Goal: Task Accomplishment & Management: Complete application form

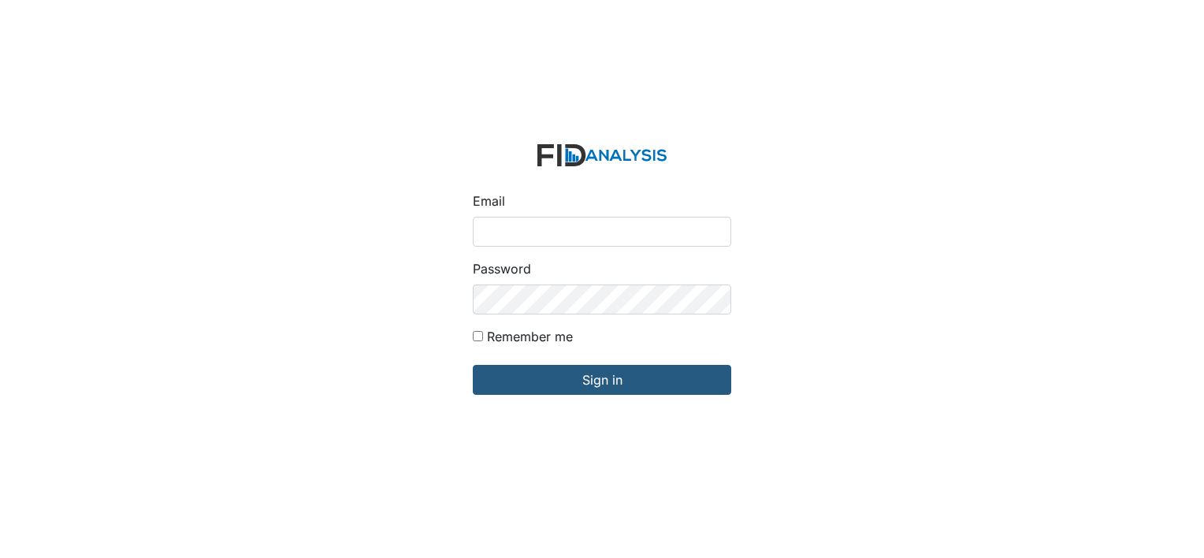
type input "[EMAIL_ADDRESS][DOMAIN_NAME]"
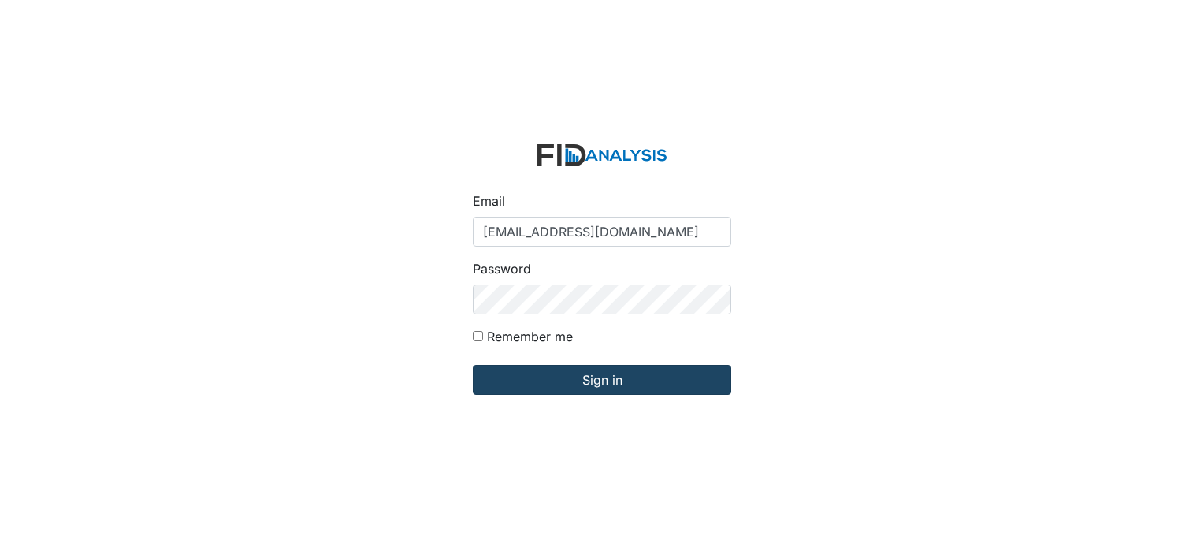
click at [581, 394] on form "Email [EMAIL_ADDRESS][DOMAIN_NAME] Password Remember me Sign in" at bounding box center [602, 280] width 284 height 296
click at [574, 383] on input "Sign in" at bounding box center [602, 380] width 259 height 30
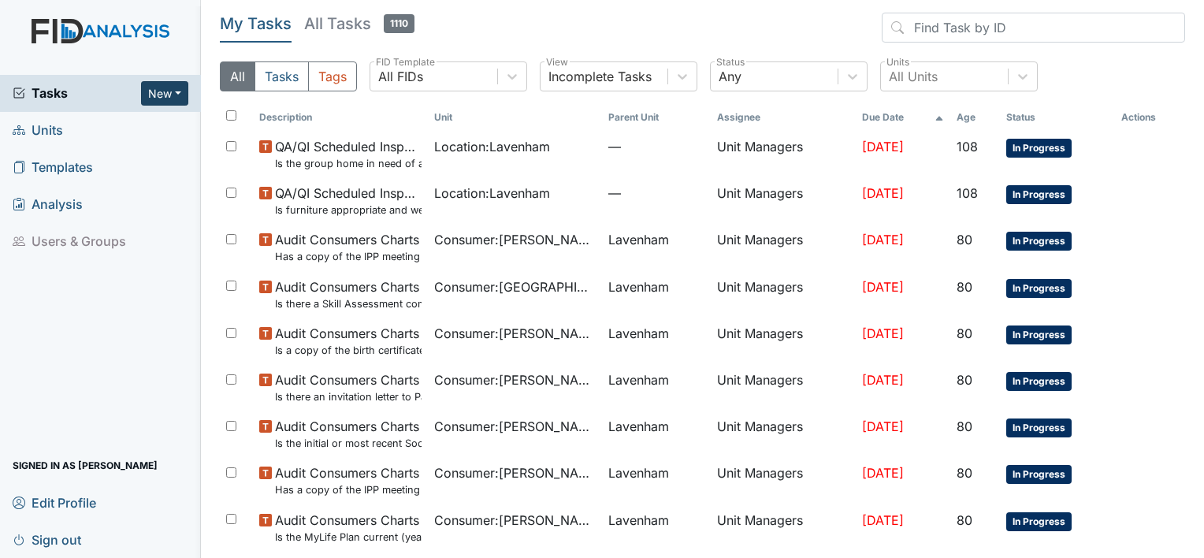
click at [173, 95] on button "New" at bounding box center [164, 93] width 47 height 24
click at [107, 126] on link "Form" at bounding box center [124, 125] width 125 height 25
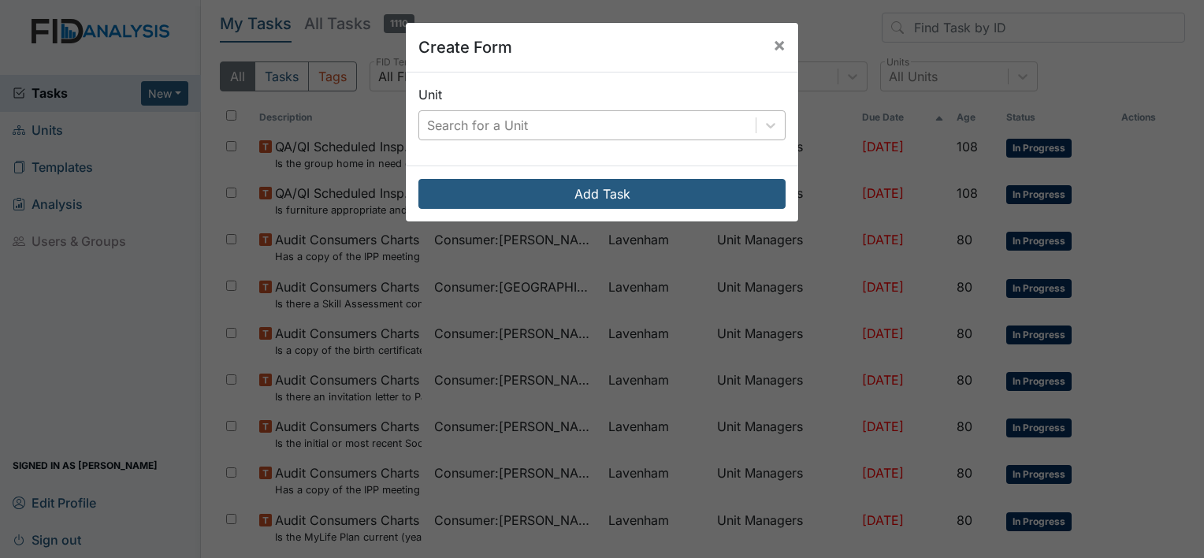
click at [558, 119] on div "Search for a Unit" at bounding box center [587, 125] width 337 height 28
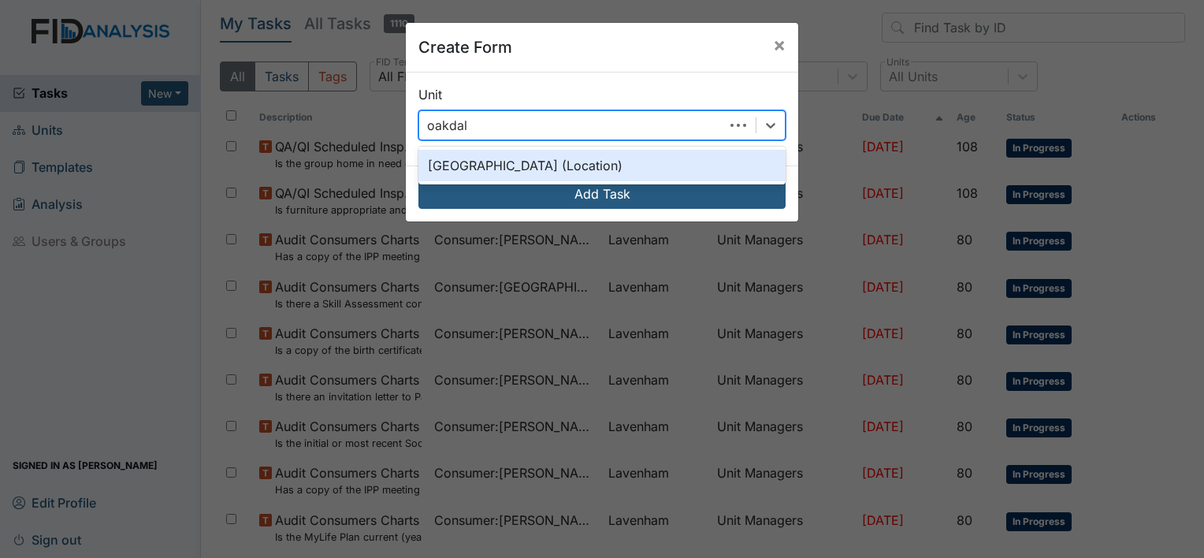
type input "oakdale"
click at [453, 157] on div "Oakdale (Location)" at bounding box center [602, 166] width 367 height 32
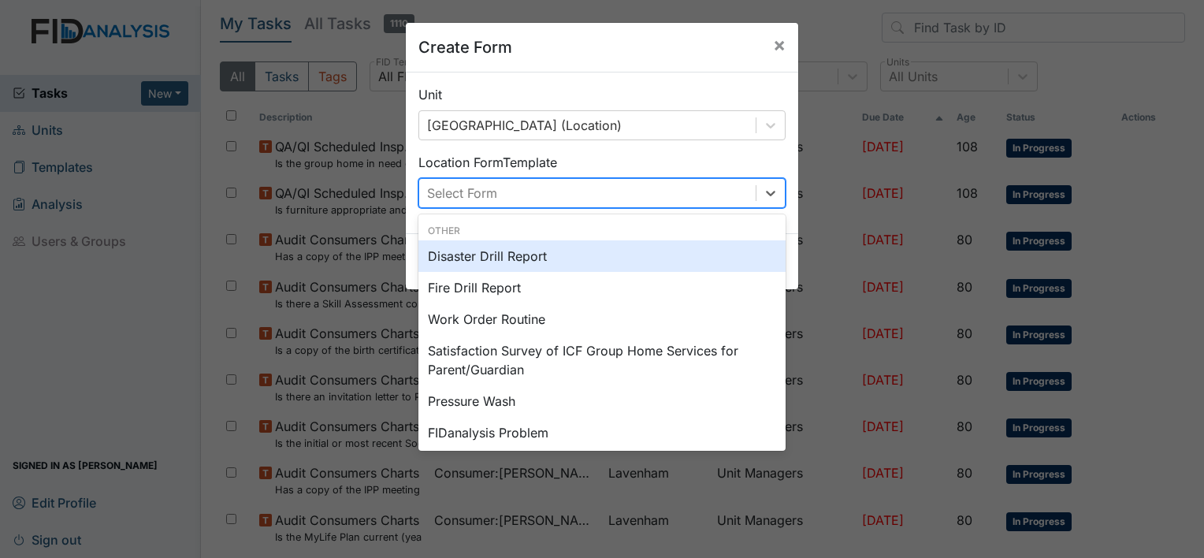
click at [486, 192] on div "Select Form" at bounding box center [462, 193] width 70 height 19
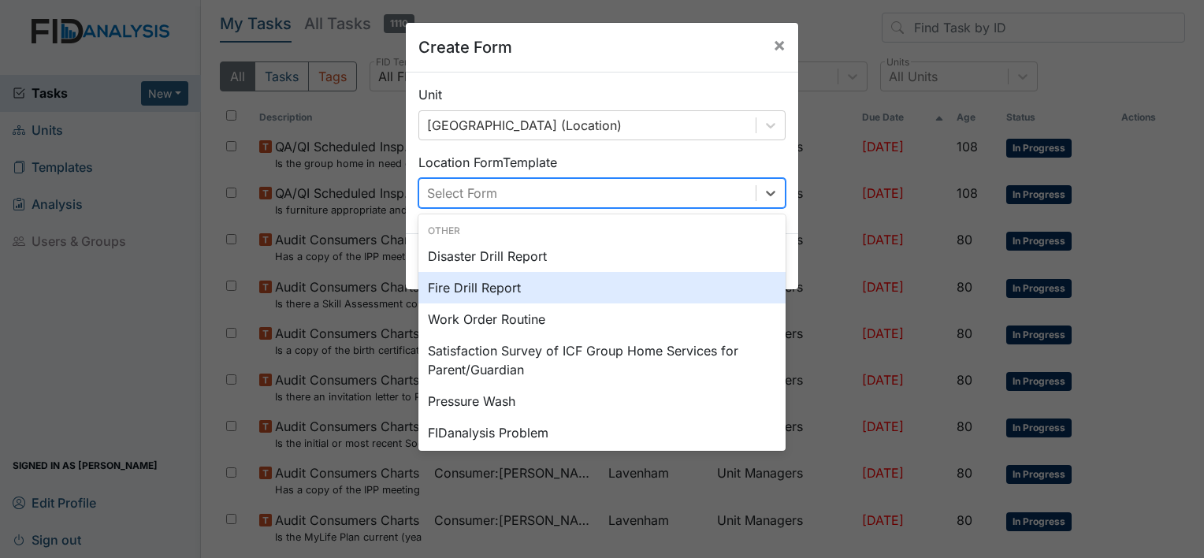
click at [467, 290] on div "Fire Drill Report" at bounding box center [602, 288] width 367 height 32
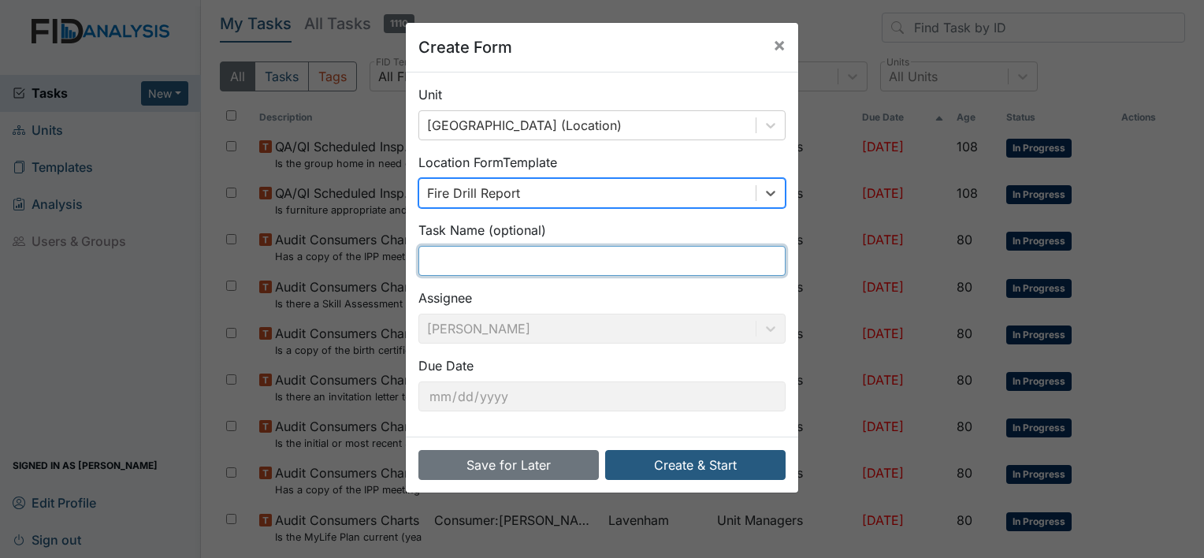
click at [476, 259] on input "text" at bounding box center [602, 261] width 367 height 30
click at [549, 253] on input "text" at bounding box center [602, 261] width 367 height 30
type input "D"
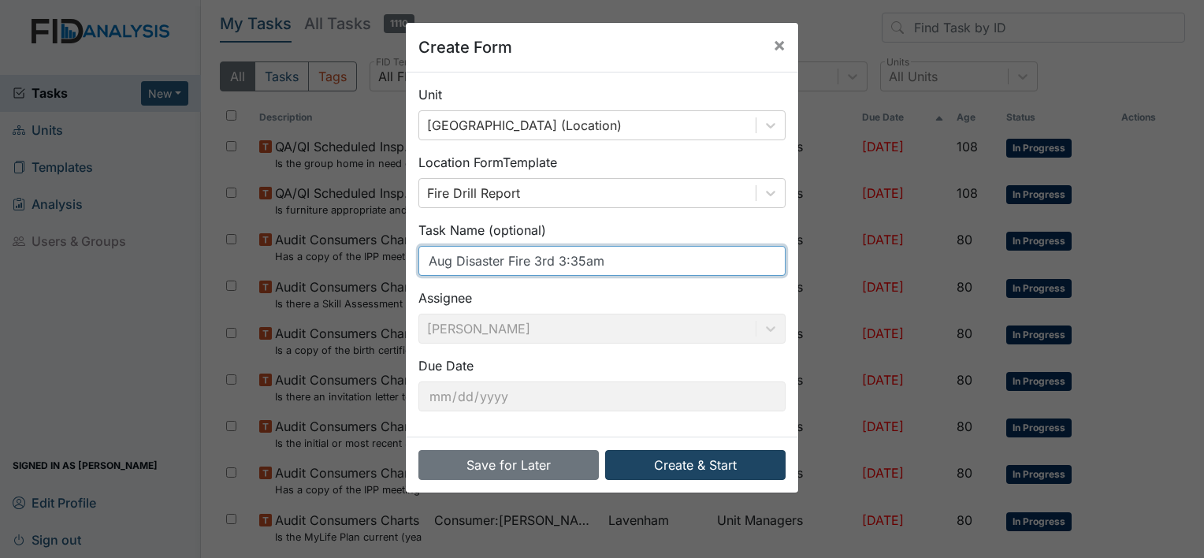
type input "Aug Disaster Fire 3rd 3:35am"
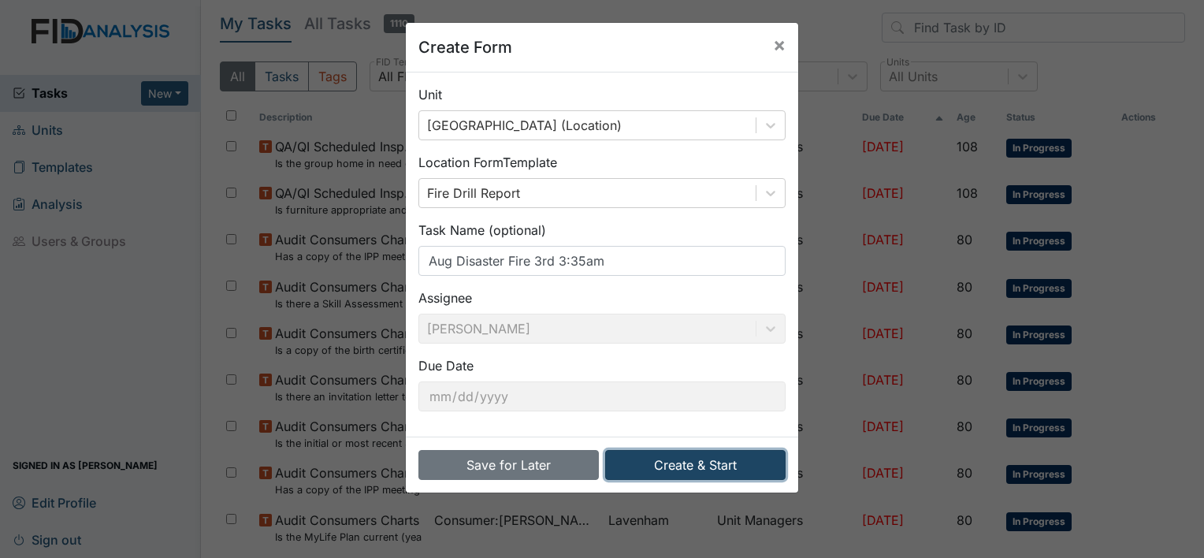
click at [713, 463] on button "Create & Start" at bounding box center [695, 465] width 180 height 30
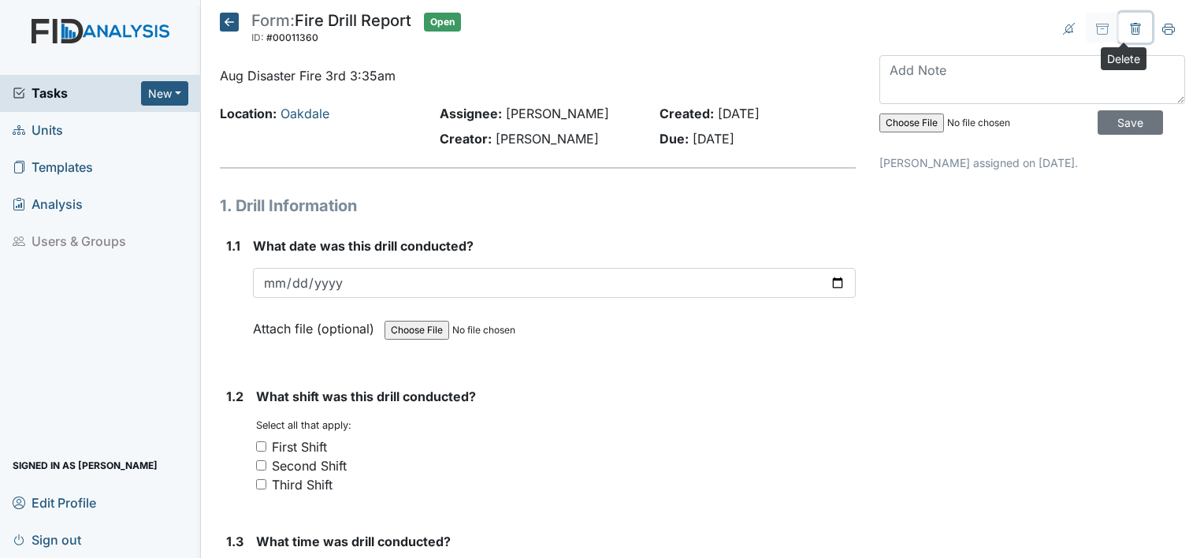
click at [1119, 21] on button at bounding box center [1135, 28] width 33 height 30
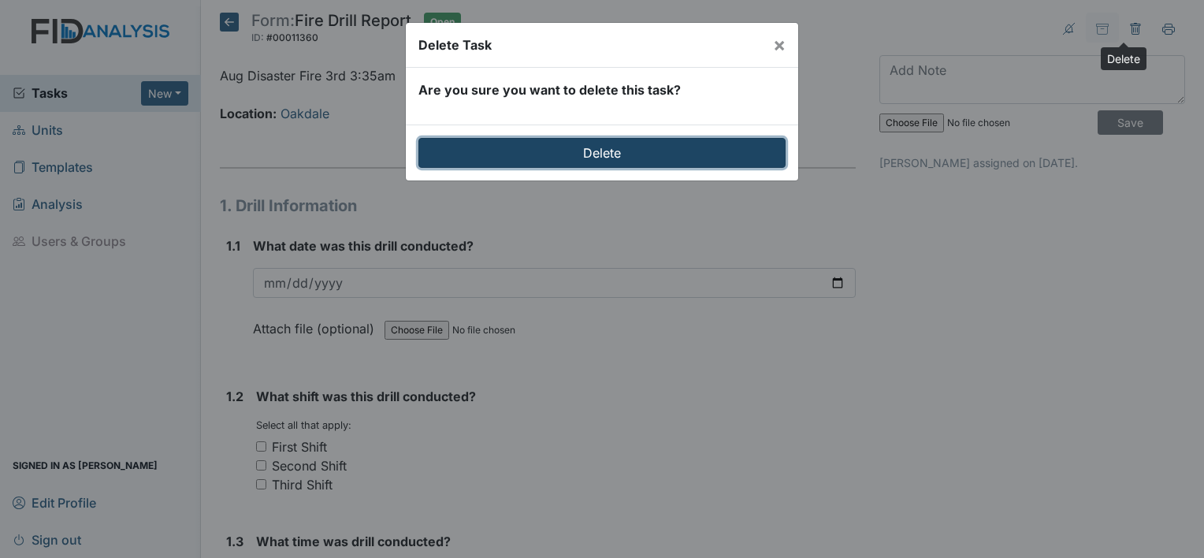
click at [583, 147] on input "Delete" at bounding box center [602, 153] width 367 height 30
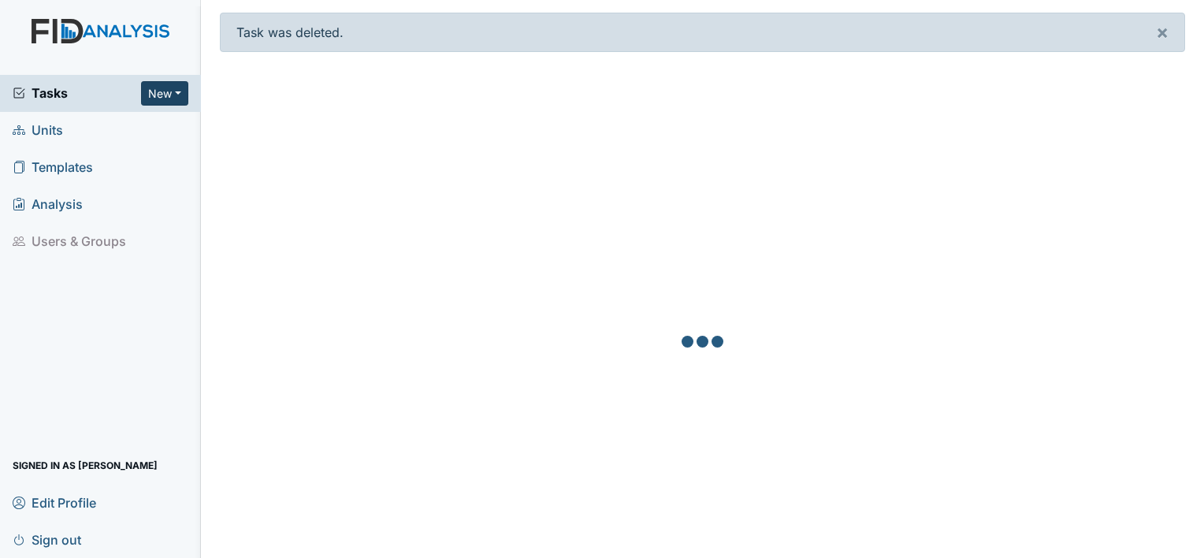
click at [162, 95] on button "New" at bounding box center [164, 93] width 47 height 24
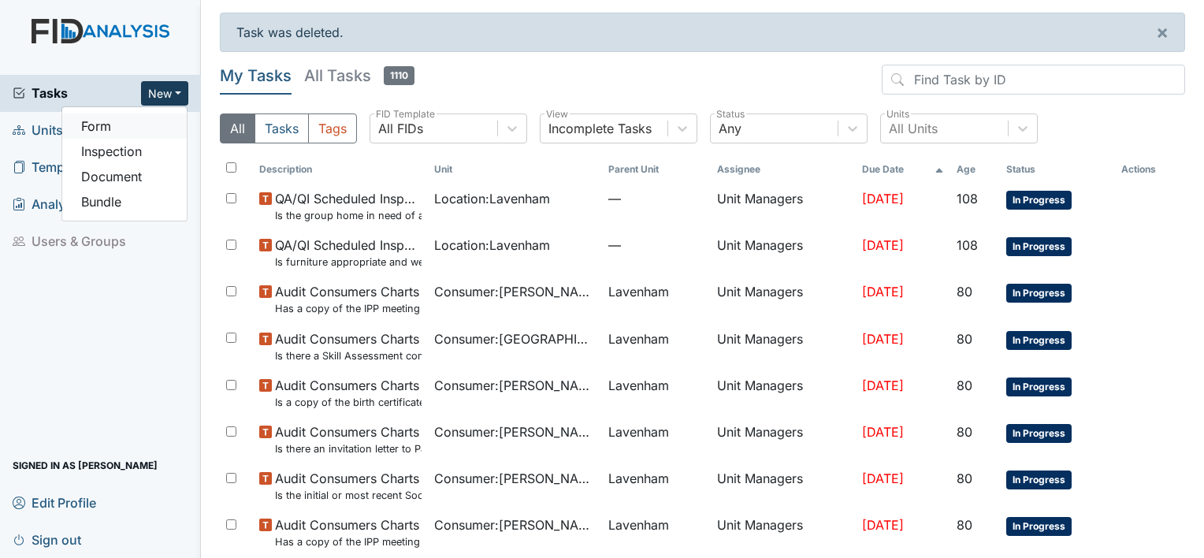
click at [100, 126] on link "Form" at bounding box center [124, 125] width 125 height 25
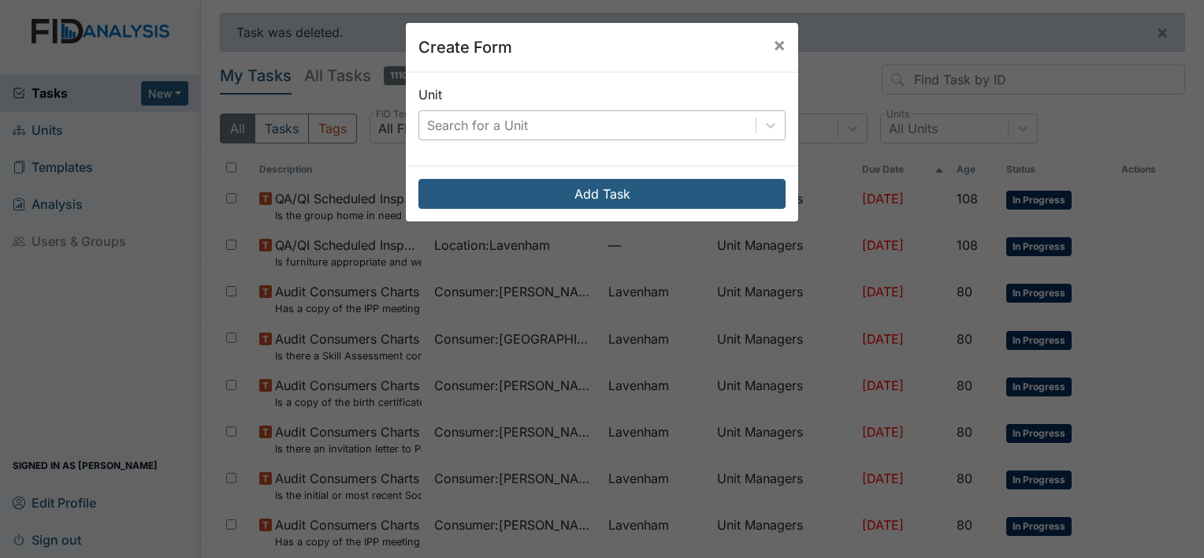
click at [511, 128] on div "Search for a Unit" at bounding box center [477, 125] width 101 height 19
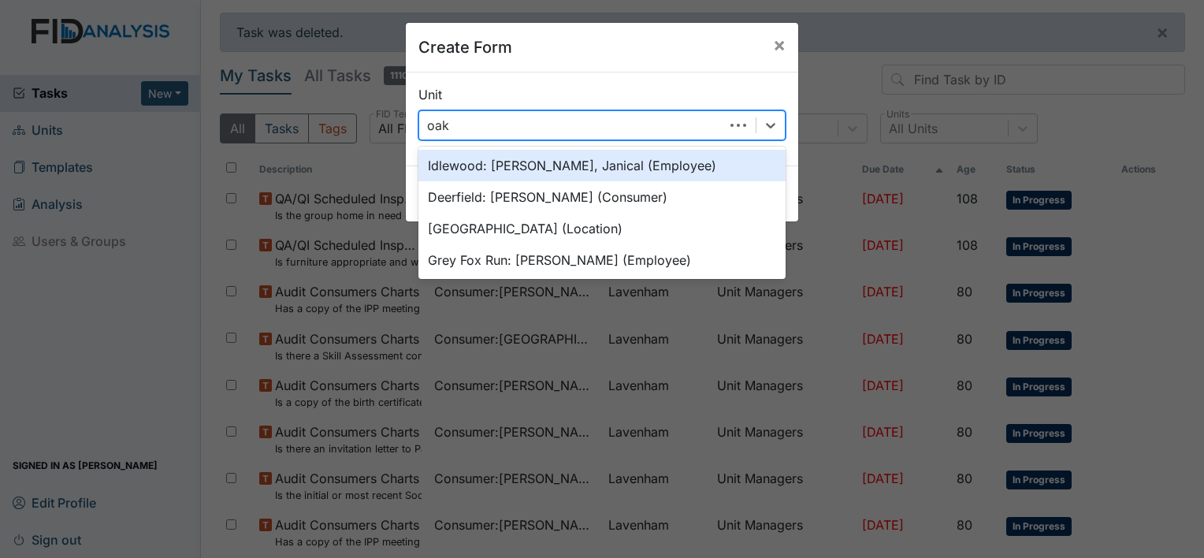
type input "oakd"
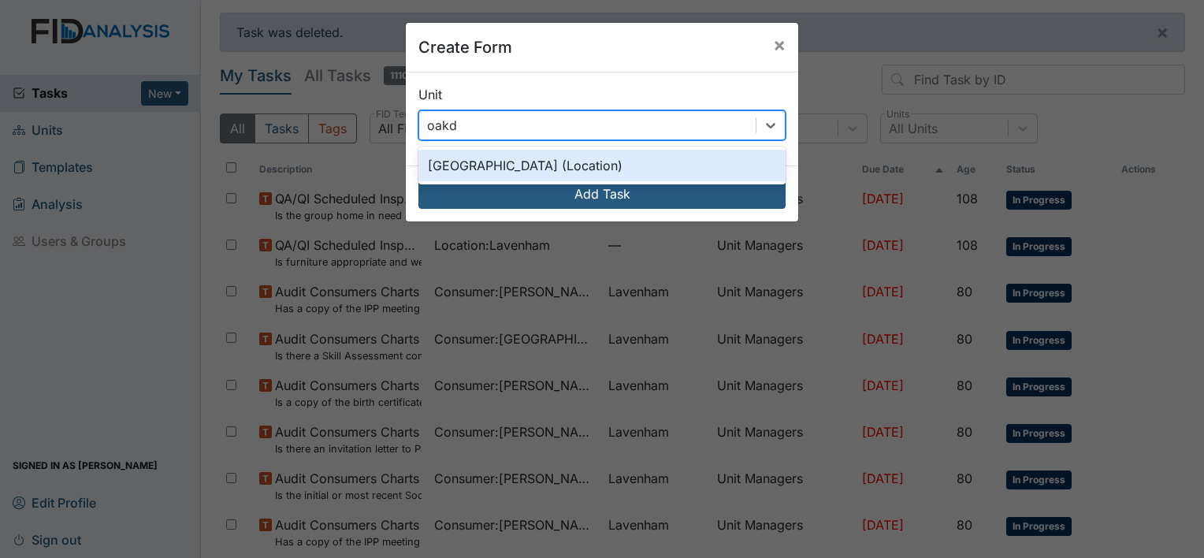
click at [515, 170] on div "Oakdale (Location)" at bounding box center [602, 166] width 367 height 32
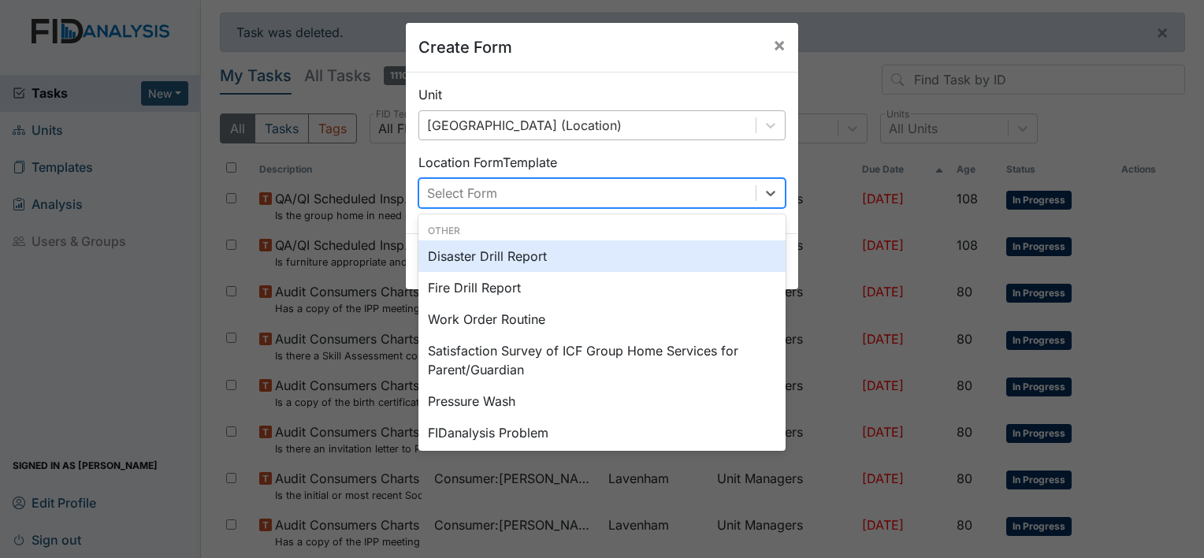
click at [506, 187] on div "Select Form" at bounding box center [587, 193] width 337 height 28
click at [467, 262] on div "Disaster Drill Report" at bounding box center [602, 256] width 367 height 32
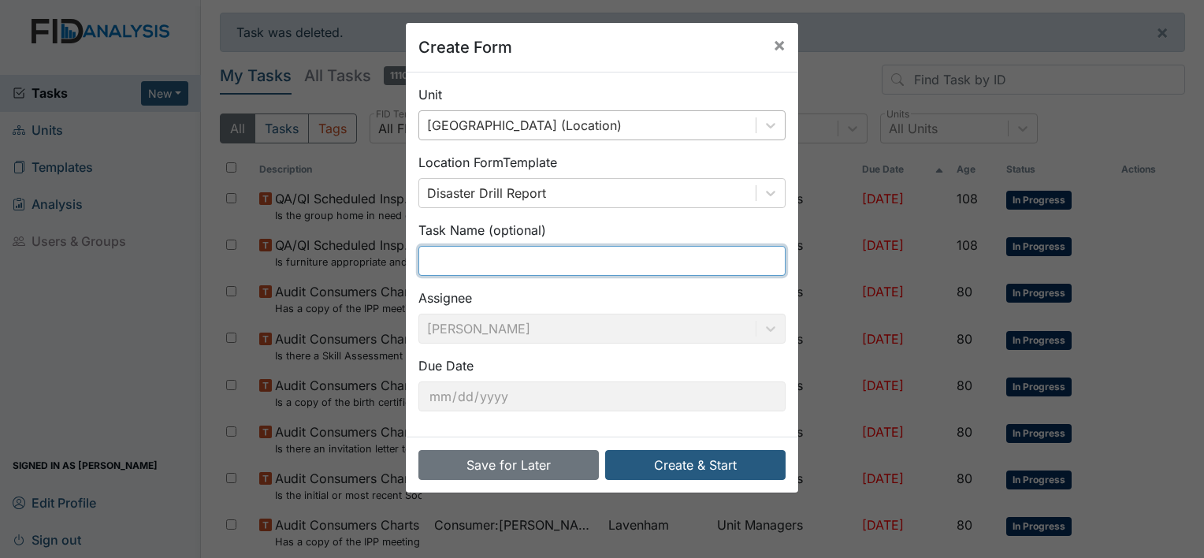
click at [468, 267] on input "text" at bounding box center [602, 261] width 367 height 30
drag, startPoint x: 500, startPoint y: 259, endPoint x: 385, endPoint y: 271, distance: 116.5
click at [385, 271] on div "Create Form × Unit Oakdale (Location) Location Form Template Disaster Drill Rep…" at bounding box center [602, 279] width 1204 height 558
click at [546, 259] on input "Aug Disaster Fire 3rd 3:35am" at bounding box center [602, 261] width 367 height 30
drag, startPoint x: 501, startPoint y: 262, endPoint x: 344, endPoint y: 258, distance: 156.9
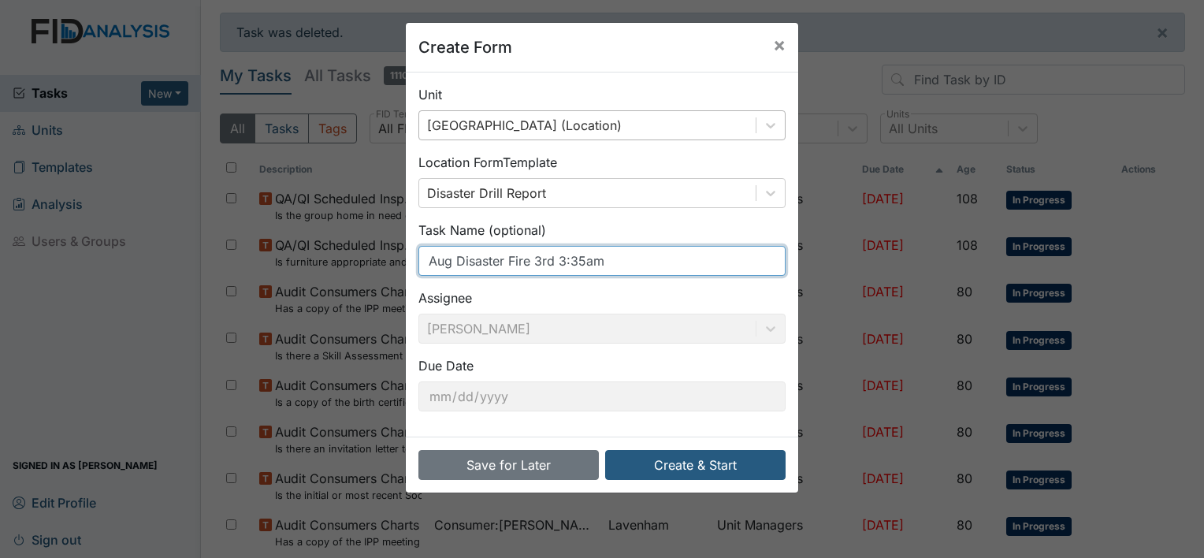
click at [344, 258] on div "Create Form × Unit Oakdale (Location) Location Form Template Disaster Drill Rep…" at bounding box center [602, 279] width 1204 height 558
type input "Fire 3rd 3:35am"
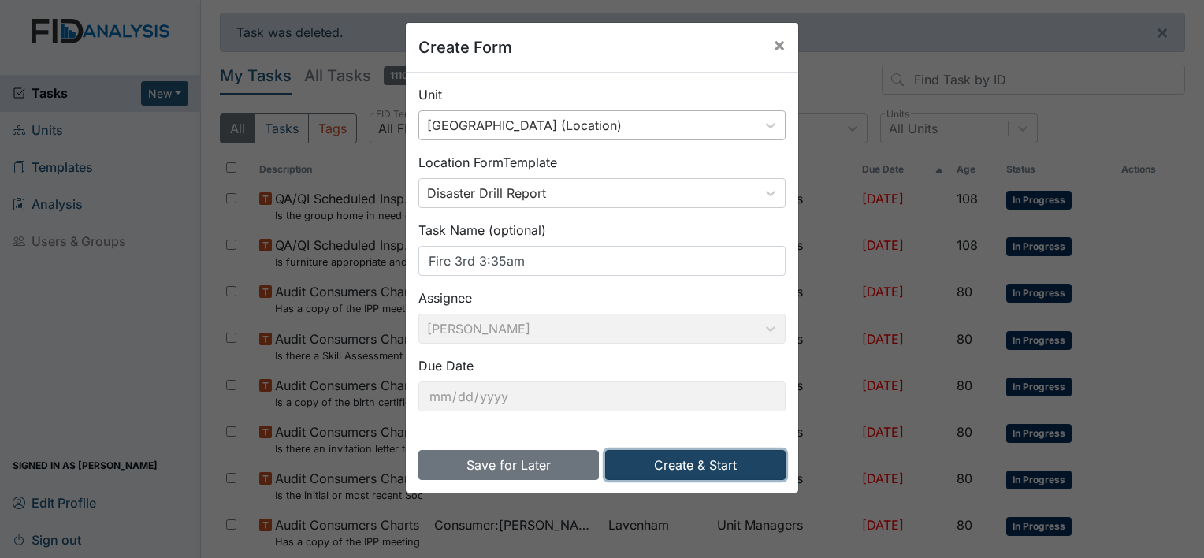
click at [721, 462] on button "Create & Start" at bounding box center [695, 465] width 180 height 30
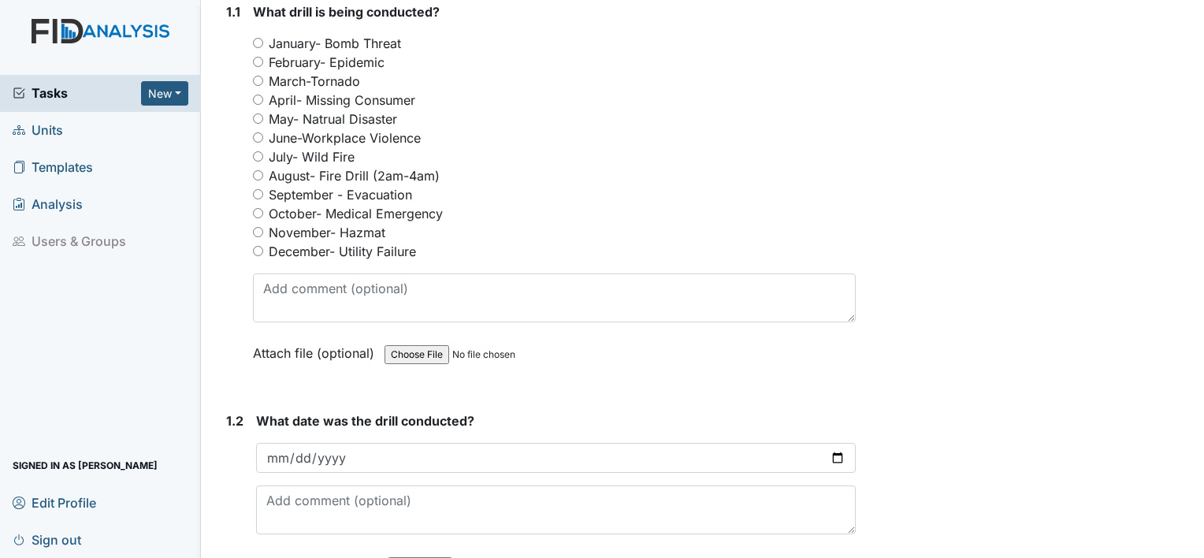
scroll to position [236, 0]
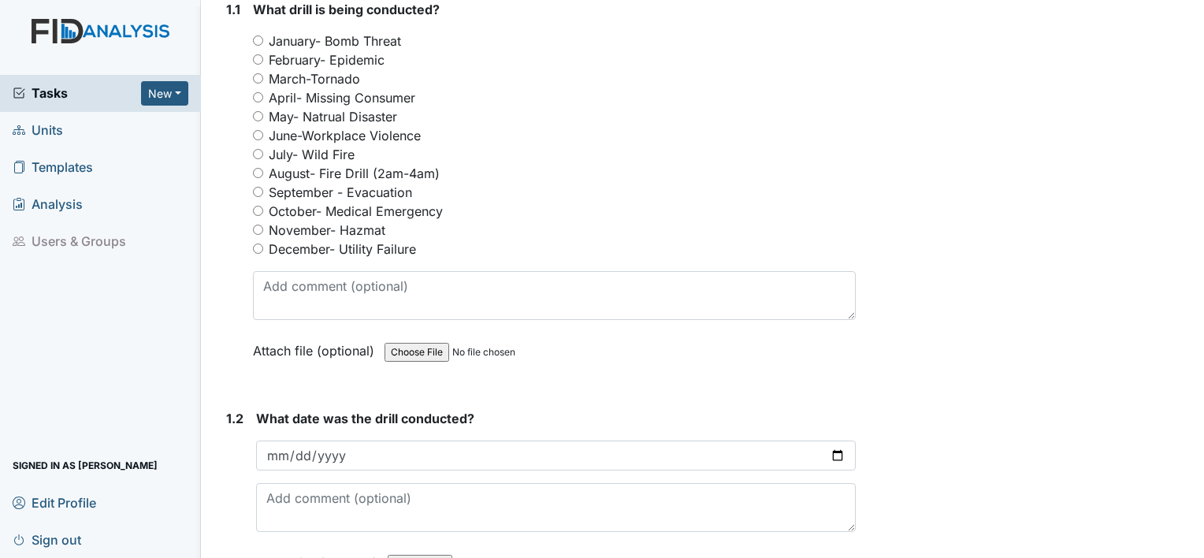
click at [257, 172] on input "August- Fire Drill (2am-4am)" at bounding box center [258, 173] width 10 height 10
radio input "true"
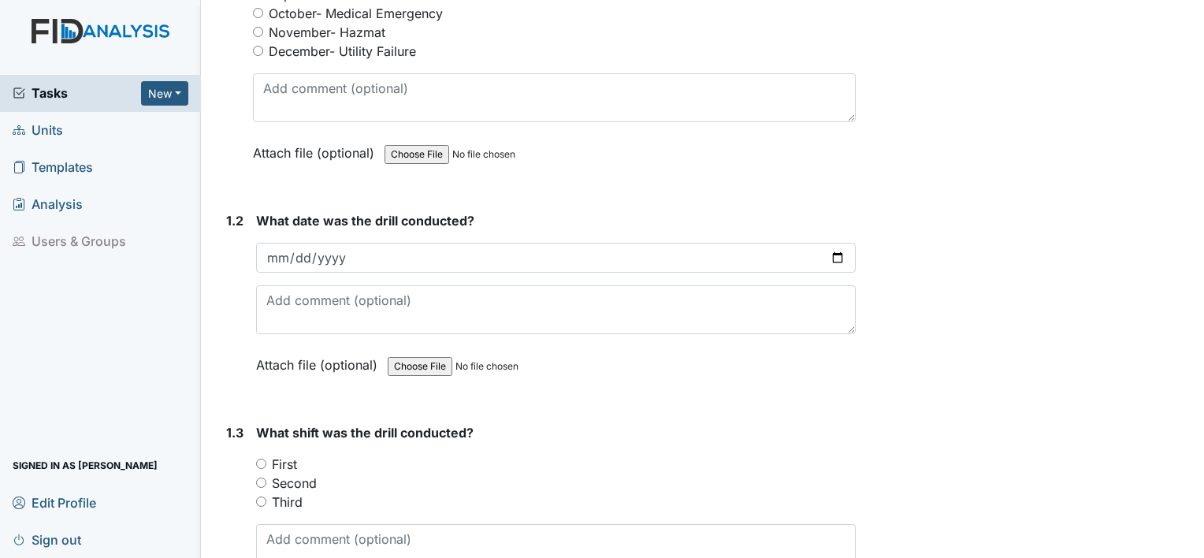
scroll to position [473, 0]
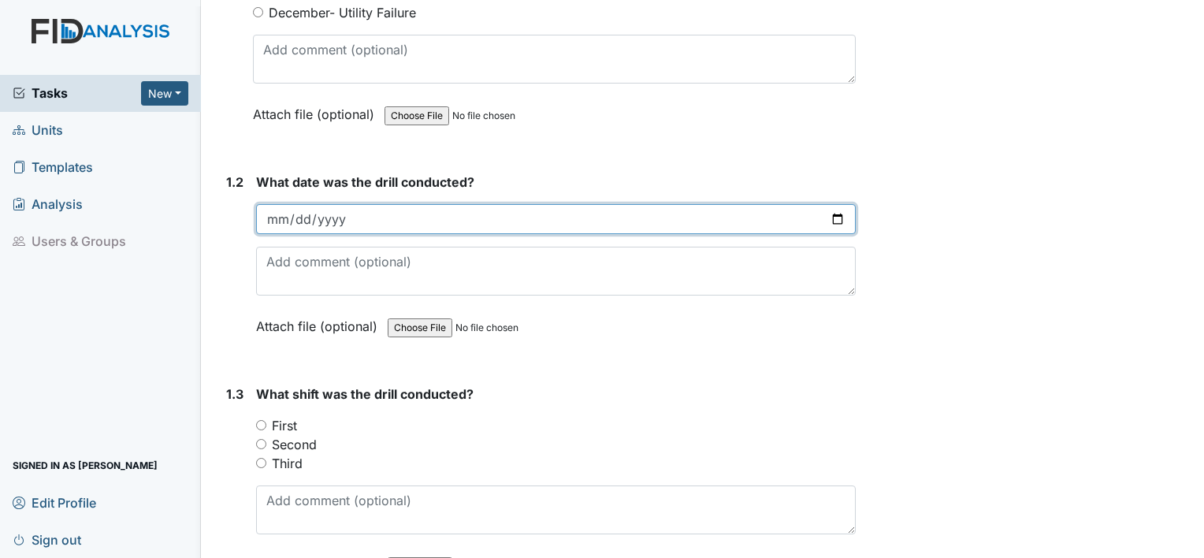
click at [273, 217] on input "date" at bounding box center [556, 219] width 600 height 30
type input "[DATE]"
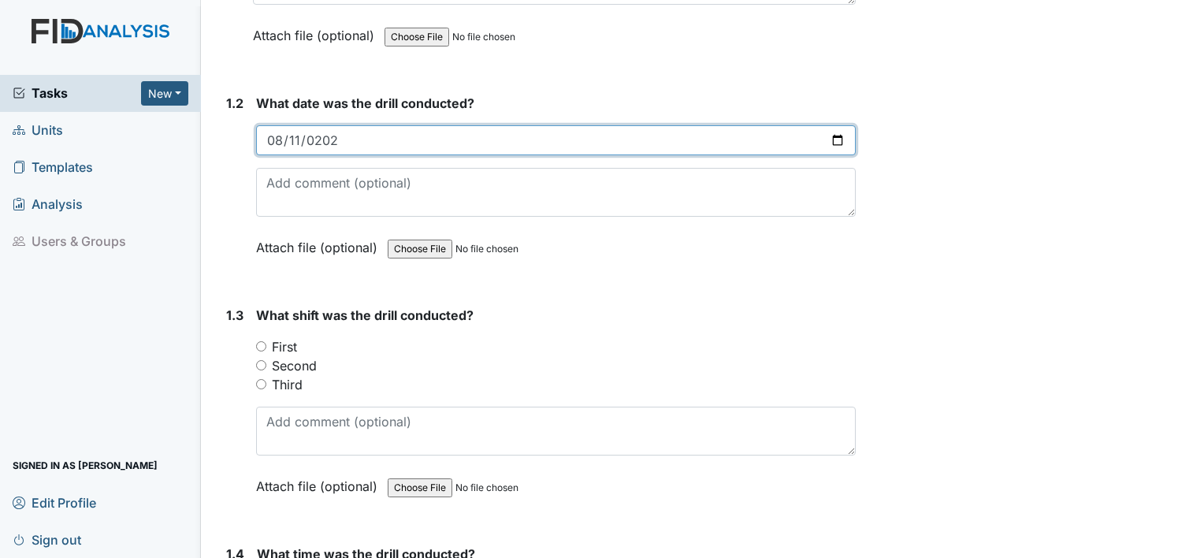
scroll to position [631, 0]
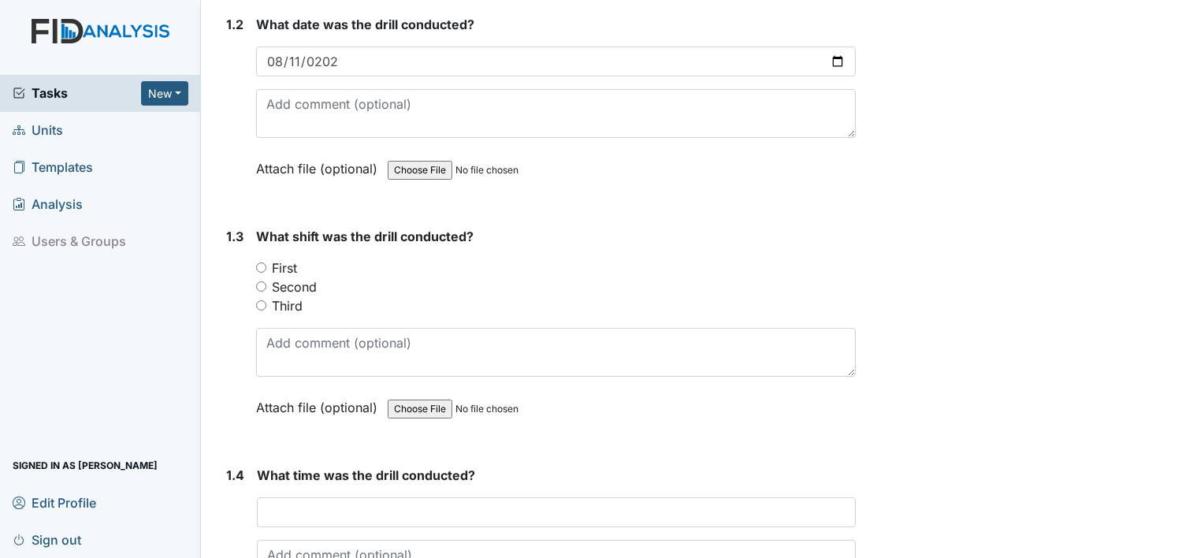
click at [259, 303] on input "Third" at bounding box center [261, 305] width 10 height 10
radio input "true"
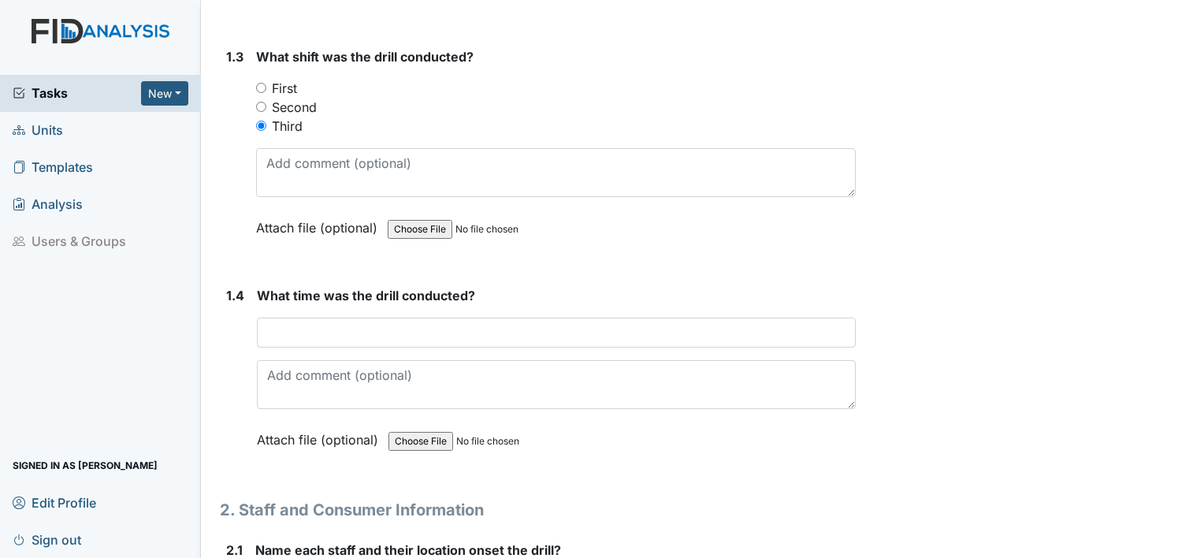
scroll to position [867, 0]
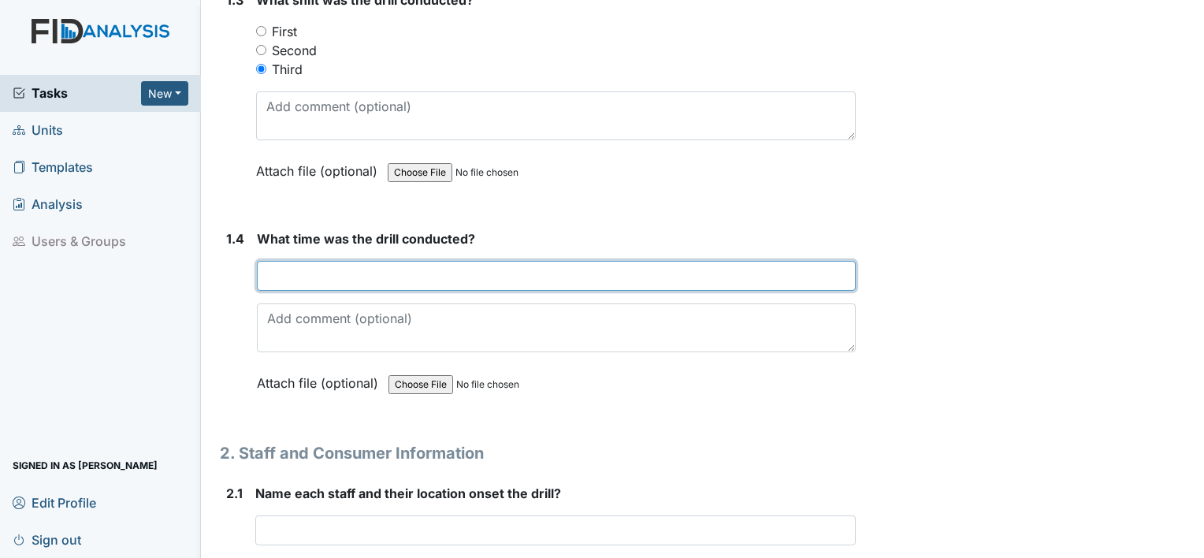
click at [337, 274] on input "text" at bounding box center [556, 276] width 599 height 30
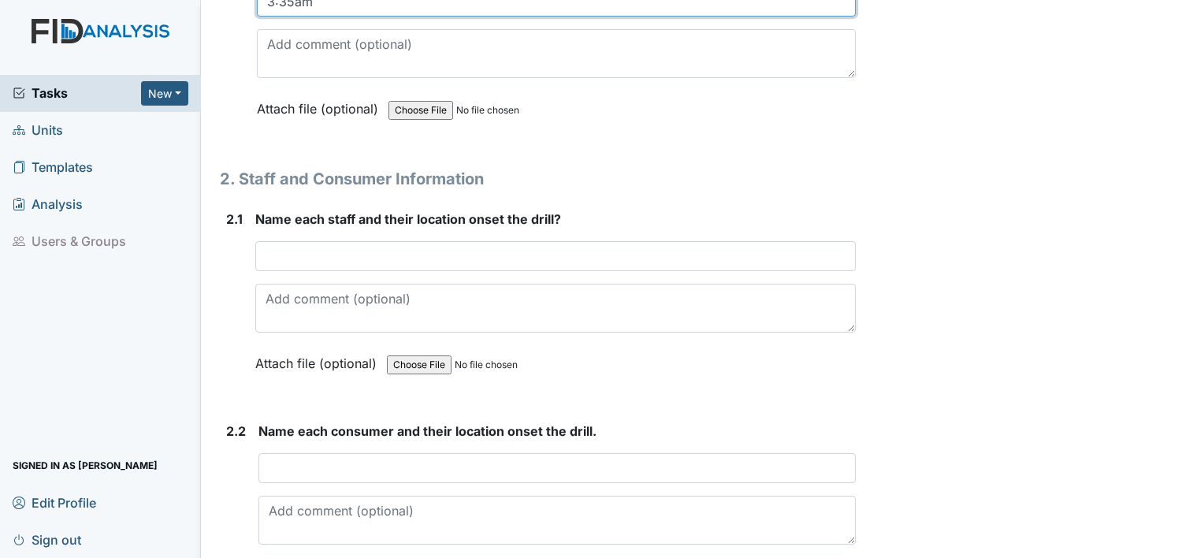
scroll to position [1182, 0]
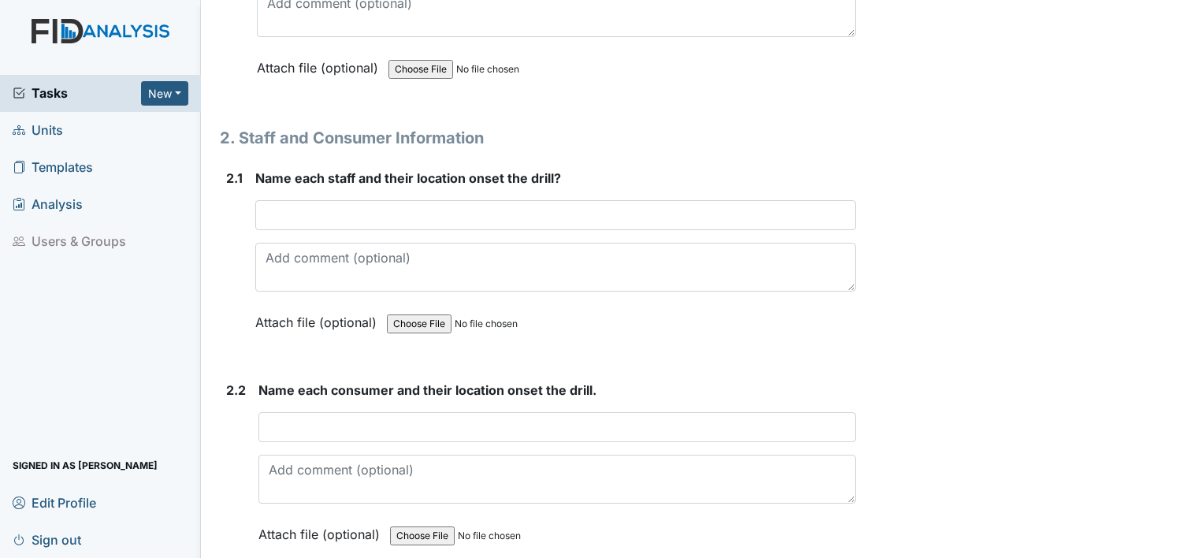
type input "3:35am"
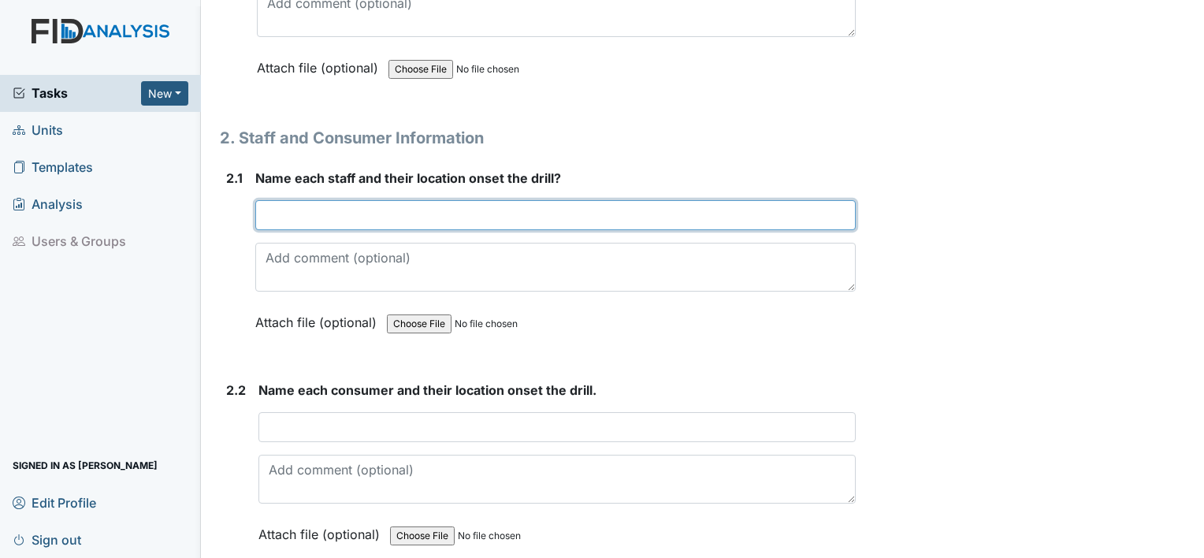
click at [325, 207] on input "text" at bounding box center [555, 215] width 601 height 30
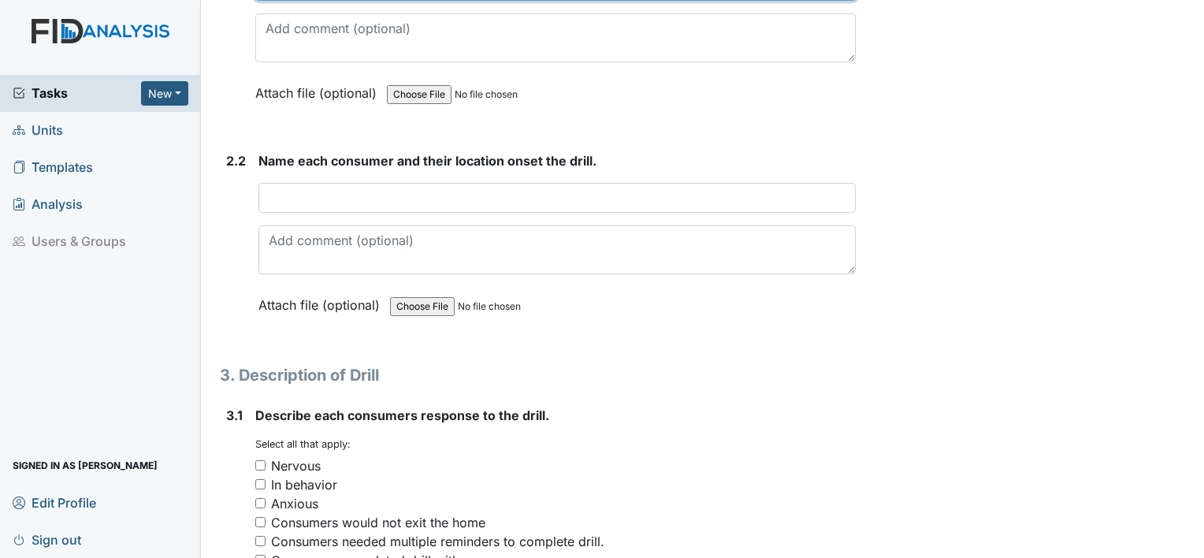
scroll to position [1419, 0]
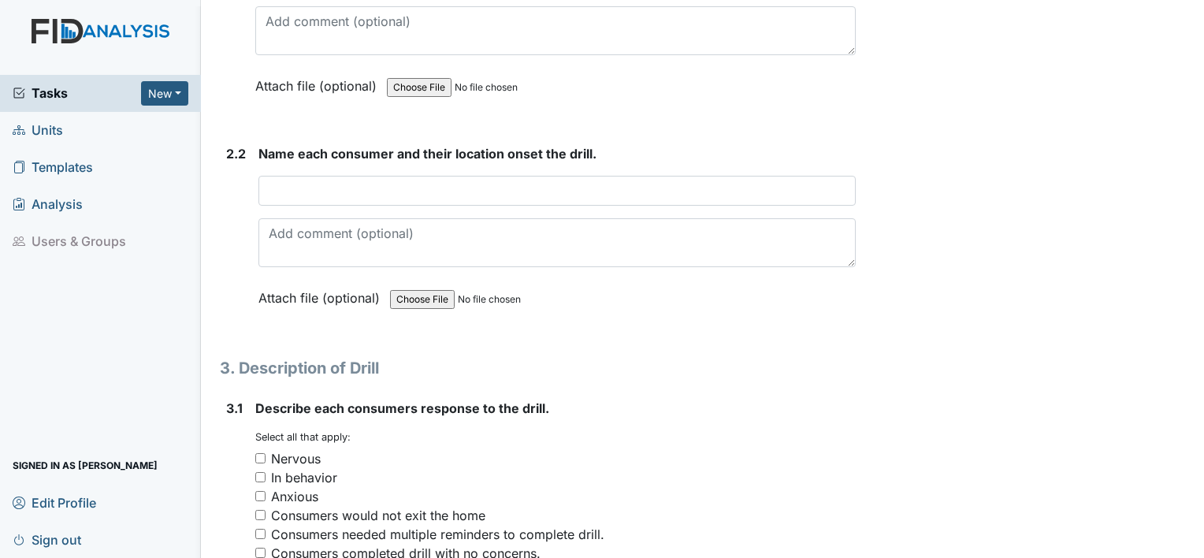
type input "[PERSON_NAME]-Kitchen"
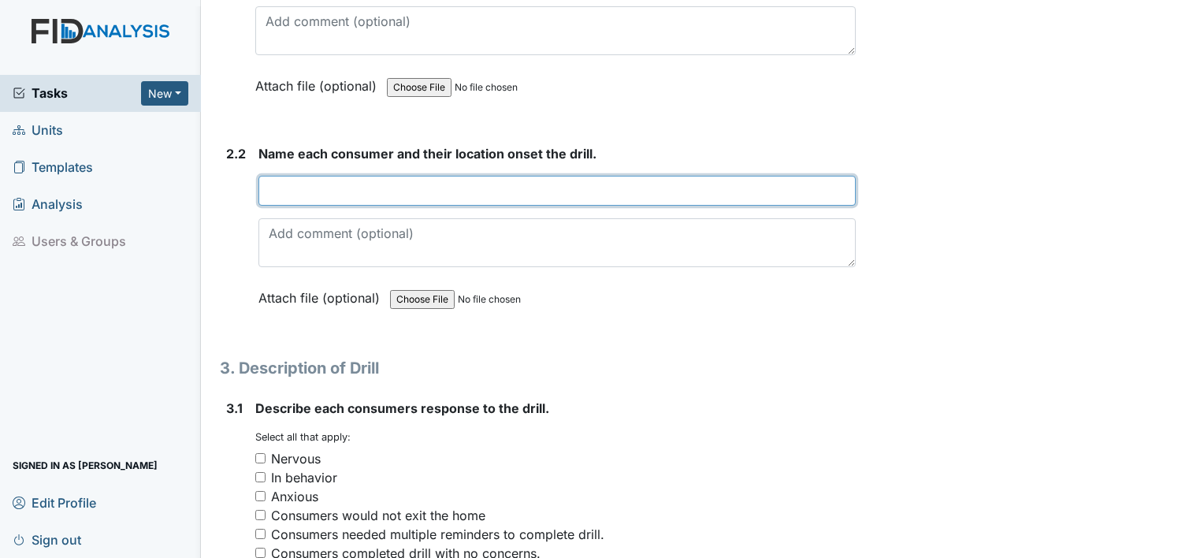
click at [326, 187] on input "text" at bounding box center [557, 191] width 597 height 30
type input "A"
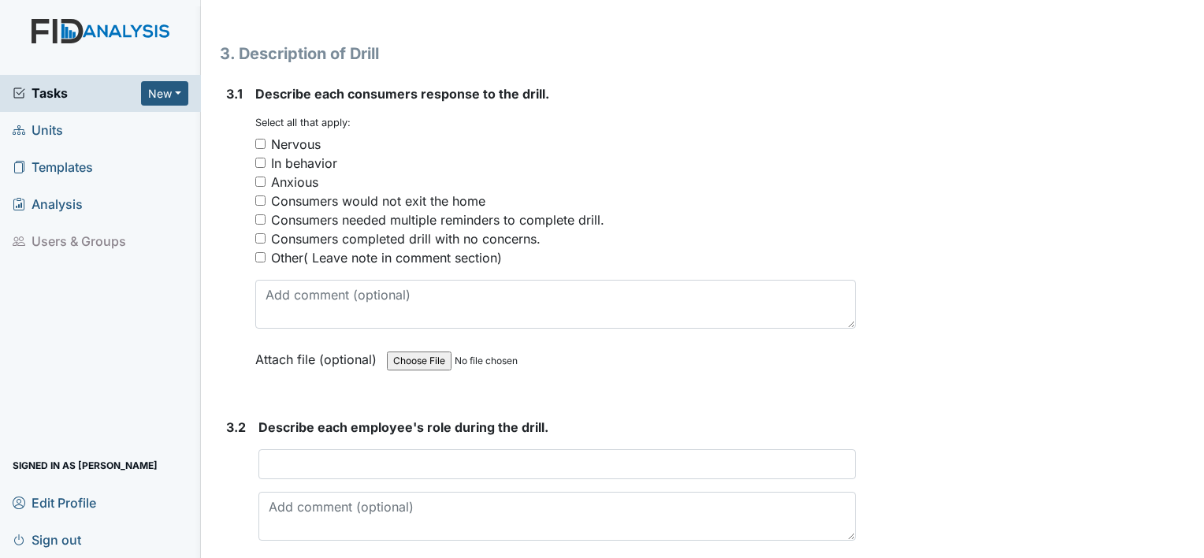
scroll to position [1734, 0]
type input "Everyone was in bed sound asleep"
click at [259, 233] on input "Consumers completed drill with no concerns." at bounding box center [260, 238] width 10 height 10
checkbox input "true"
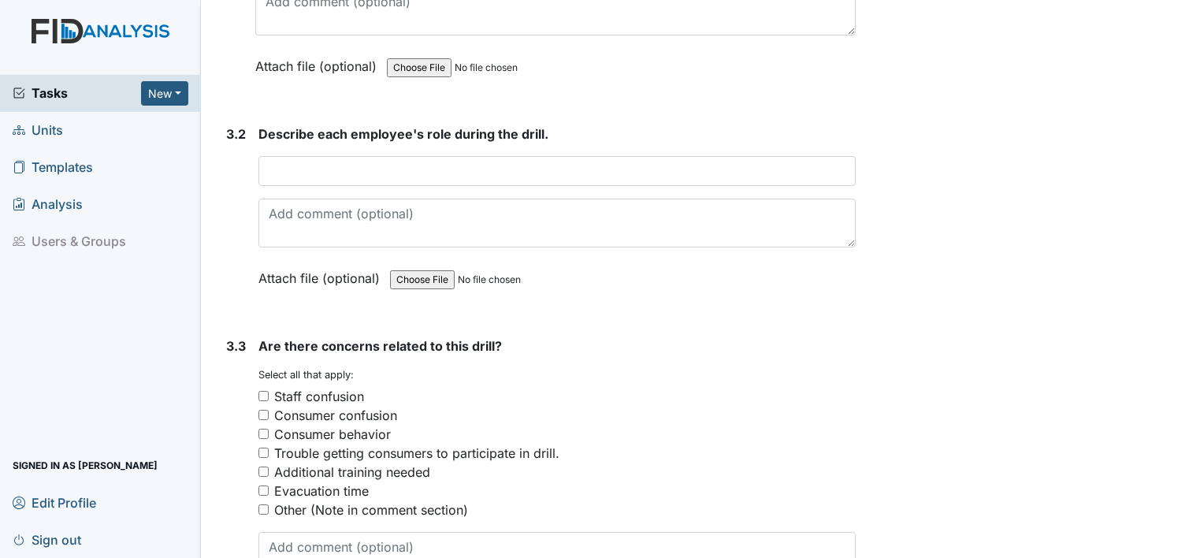
scroll to position [1970, 0]
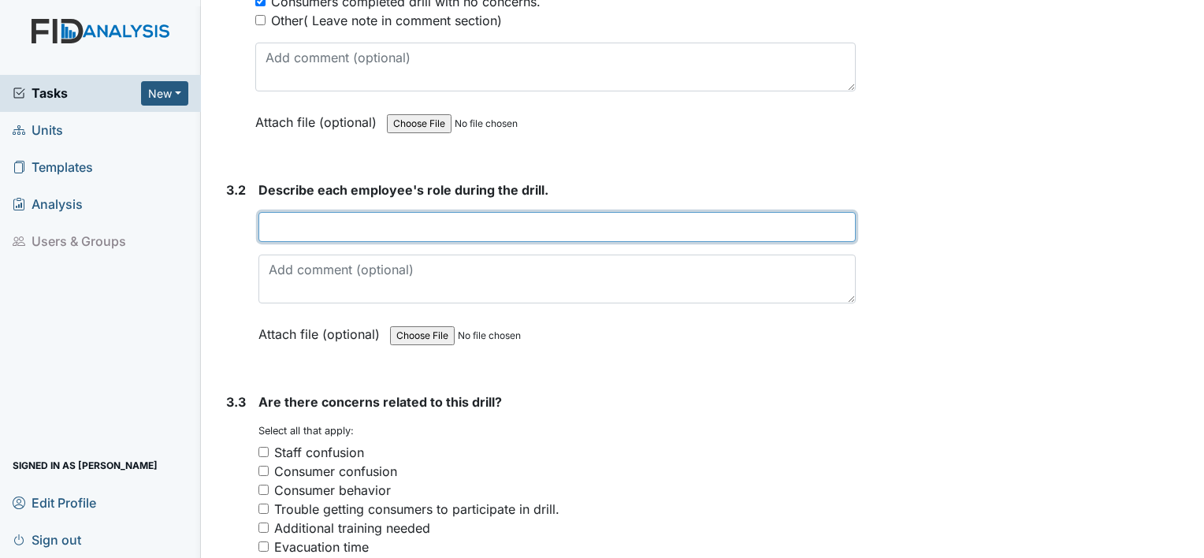
click at [297, 218] on input "text" at bounding box center [557, 227] width 597 height 30
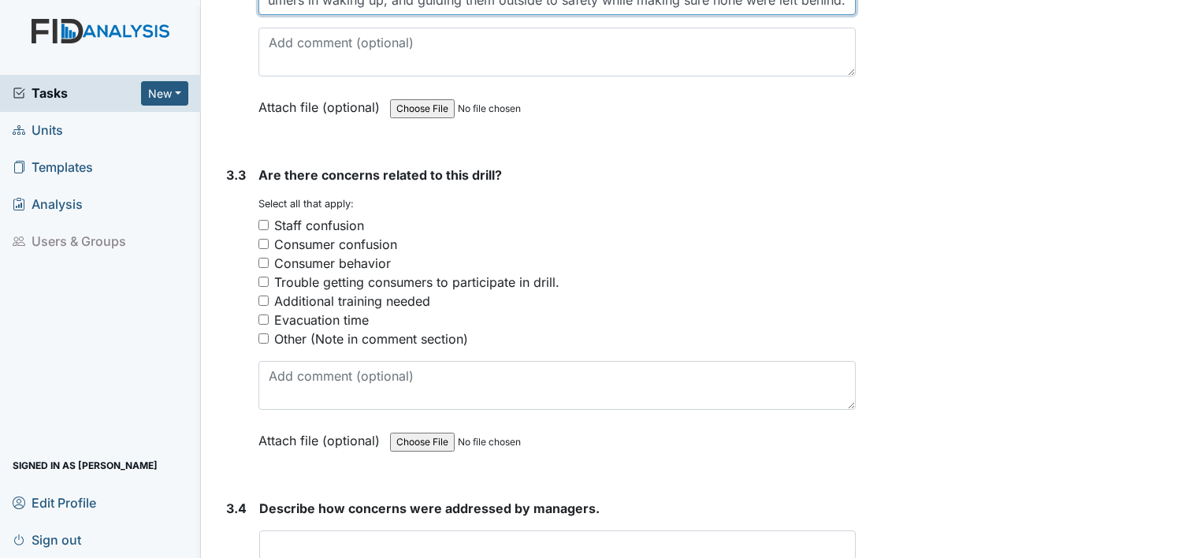
scroll to position [2207, 0]
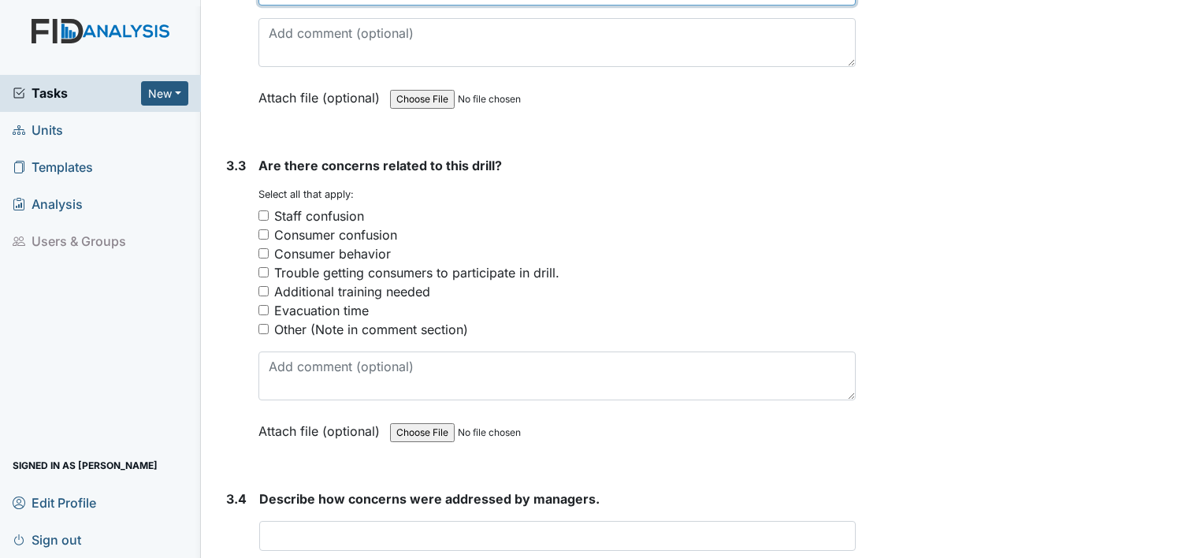
type input "I assisted the consumers in waking up, and guiding them outside to safety while…"
click at [257, 322] on div "3.3 Are there concerns related to this drill? You must select one or more of th…" at bounding box center [538, 310] width 636 height 308
click at [264, 324] on input "Other (Note in comment section)" at bounding box center [264, 329] width 10 height 10
checkbox input "true"
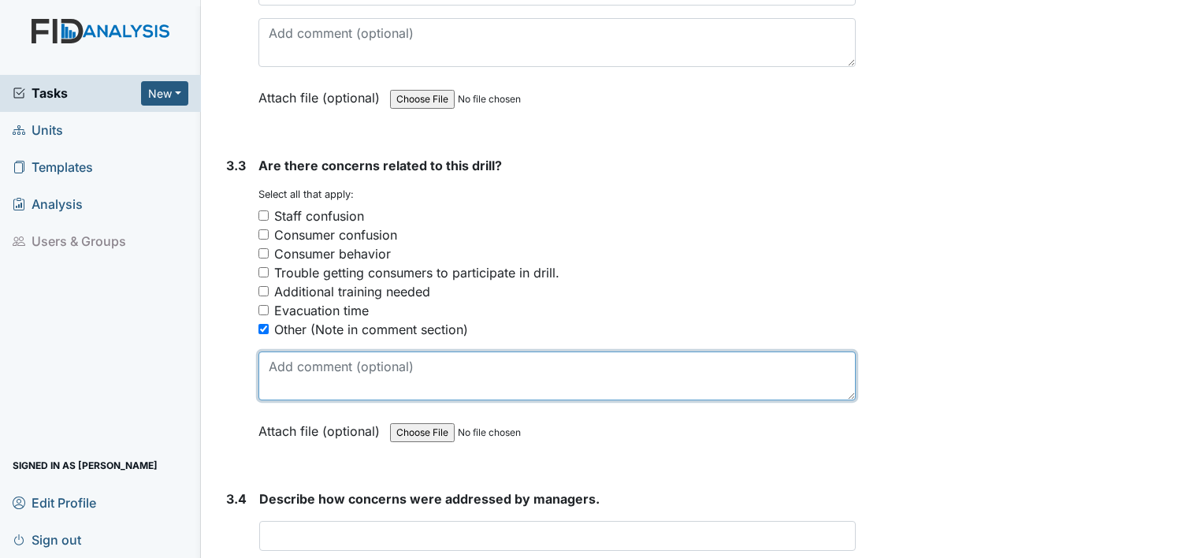
click at [447, 366] on textarea at bounding box center [557, 376] width 597 height 49
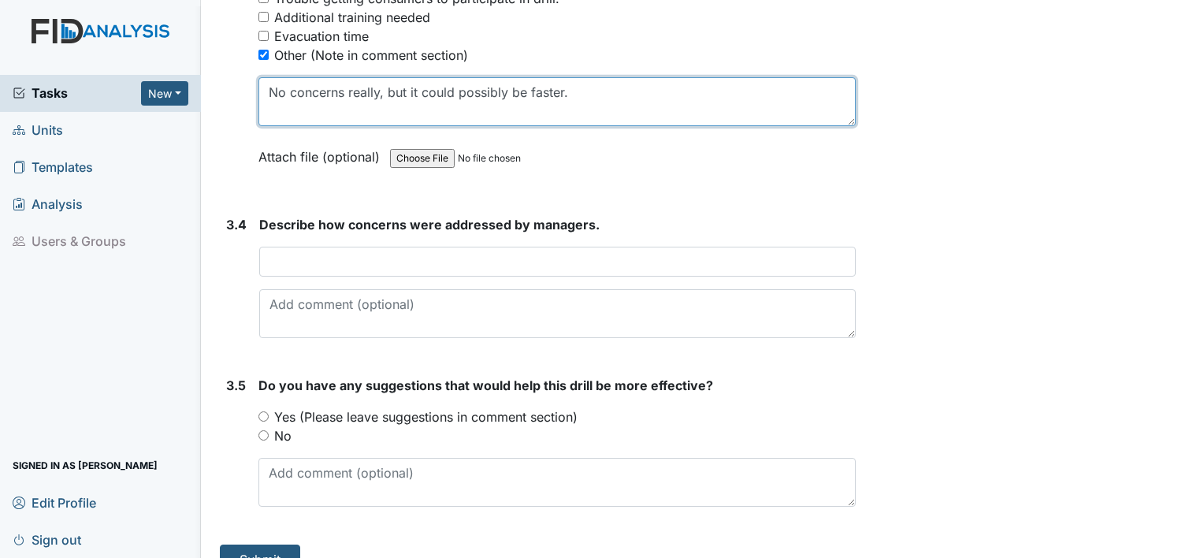
scroll to position [2502, 0]
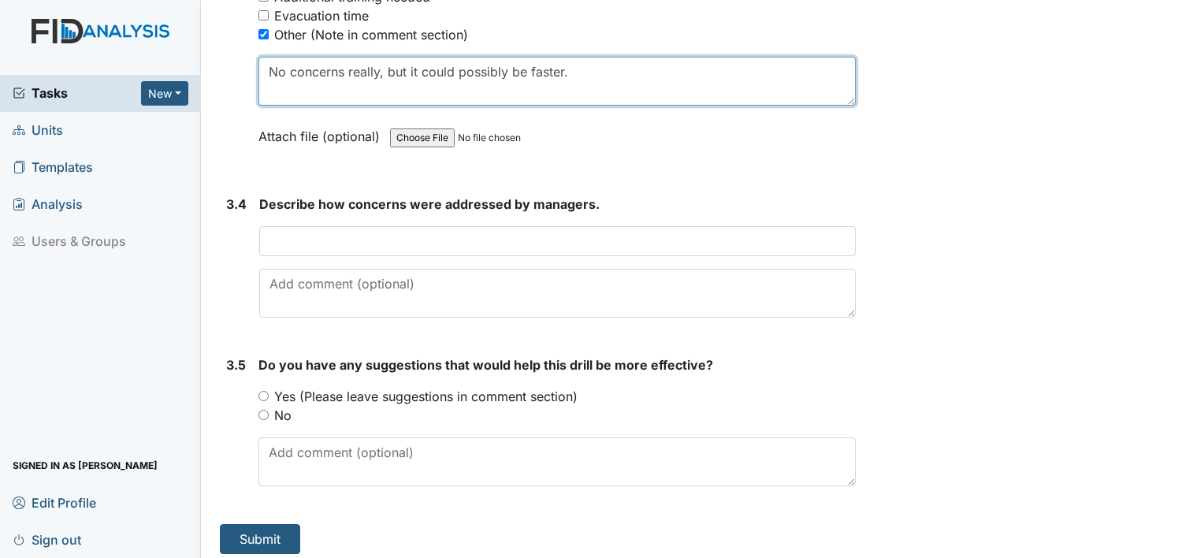
type textarea "No concerns really, but it could possibly be faster."
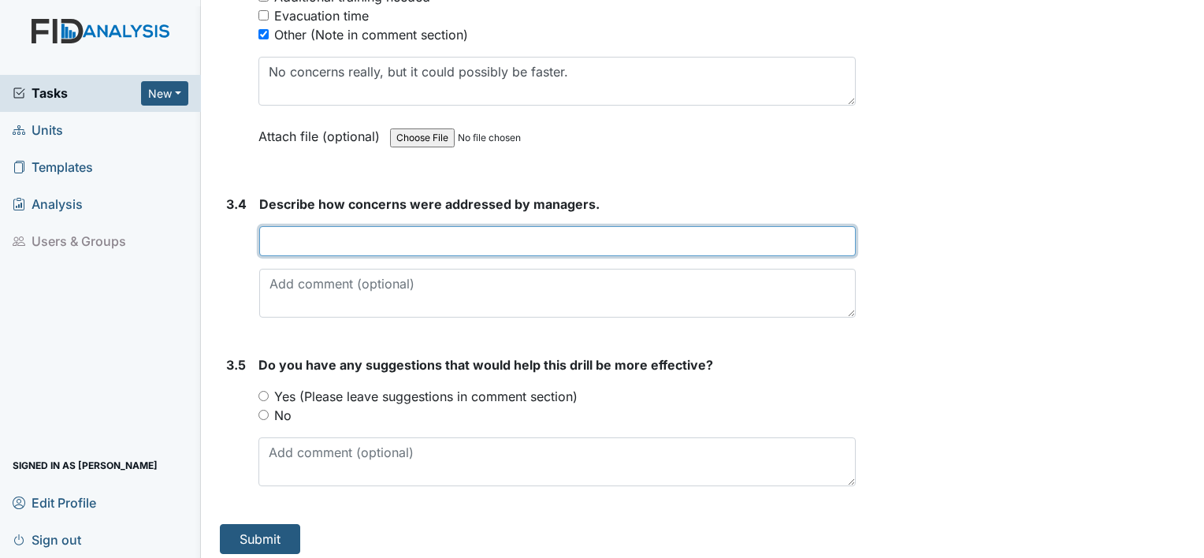
click at [433, 226] on input "text" at bounding box center [557, 241] width 597 height 30
type input "n/a"
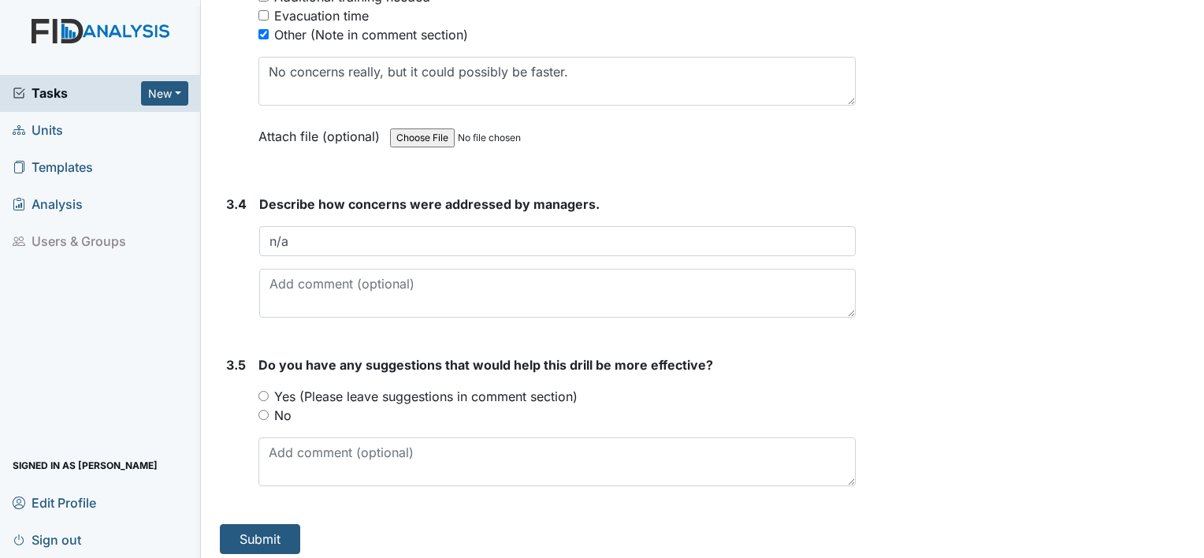
click at [259, 410] on input "No" at bounding box center [264, 415] width 10 height 10
radio input "true"
click at [276, 530] on button "Submit" at bounding box center [260, 539] width 80 height 30
